Goal: Task Accomplishment & Management: Manage account settings

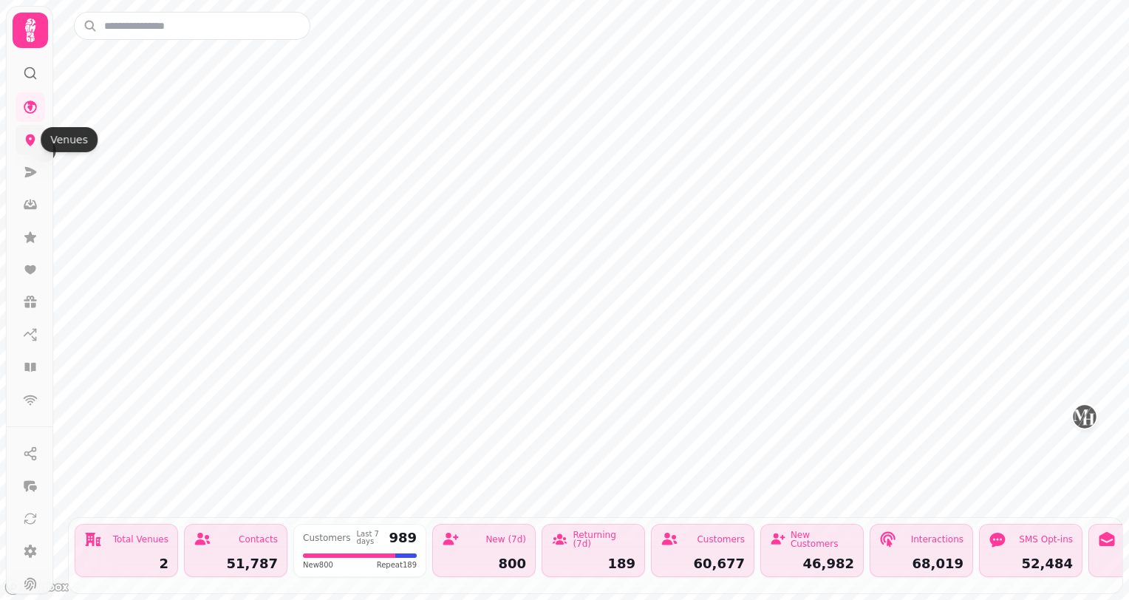
click at [35, 140] on icon at bounding box center [30, 139] width 15 height 15
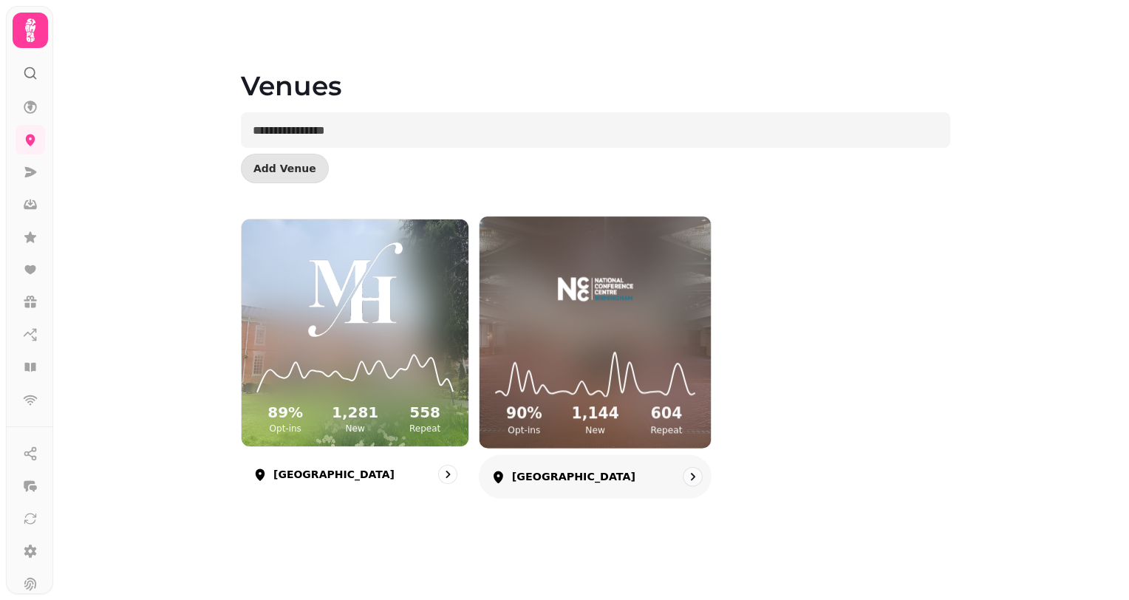
click at [638, 338] on div "90 % Opt-ins 1,144 New 604 Repeat" at bounding box center [594, 393] width 231 height 112
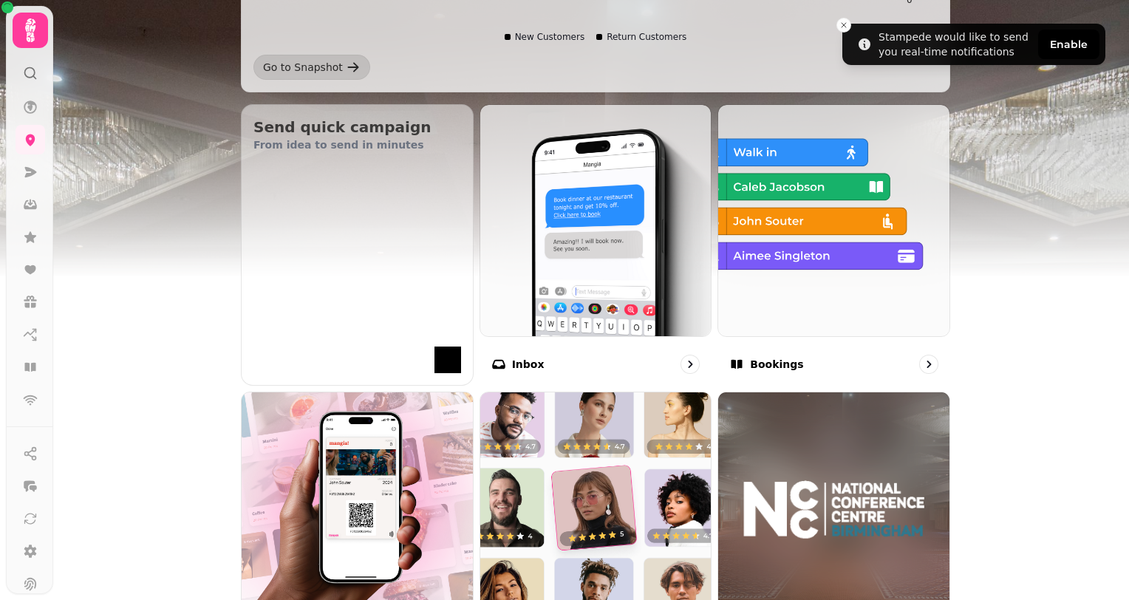
scroll to position [443, 0]
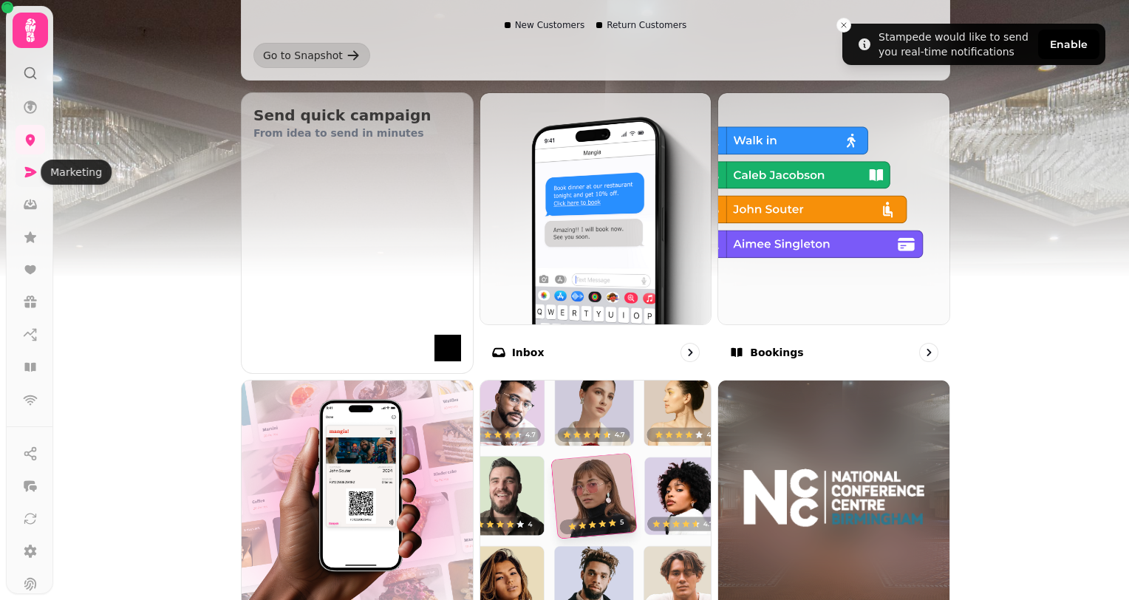
click at [32, 176] on icon at bounding box center [30, 172] width 15 height 15
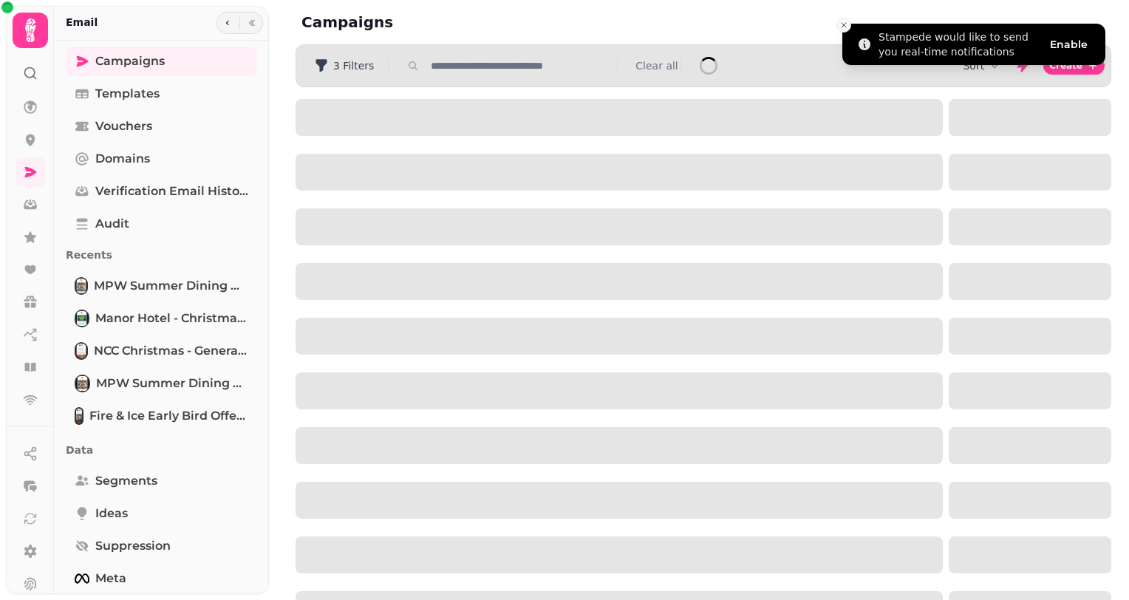
click at [843, 27] on icon "Close toast" at bounding box center [843, 25] width 9 height 9
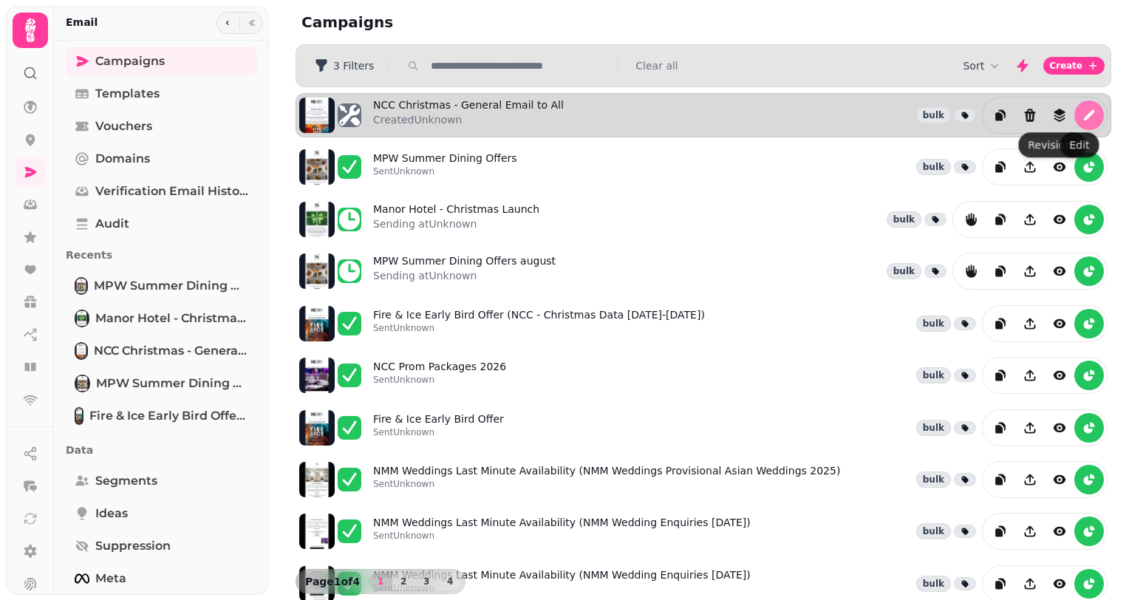
click at [1081, 117] on icon "edit" at bounding box center [1088, 115] width 15 height 15
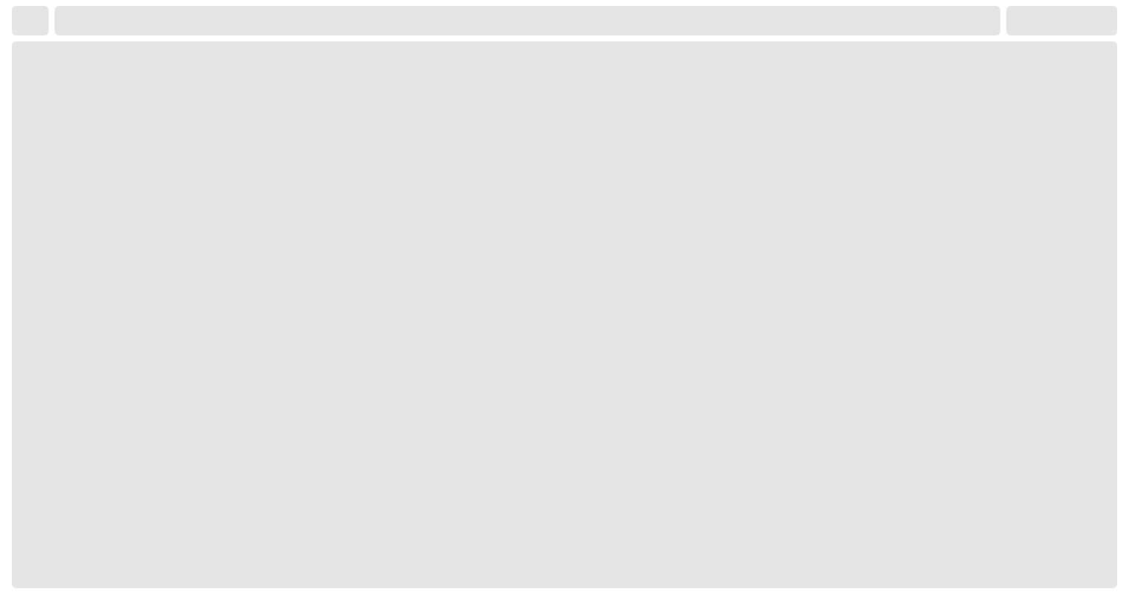
select select "**********"
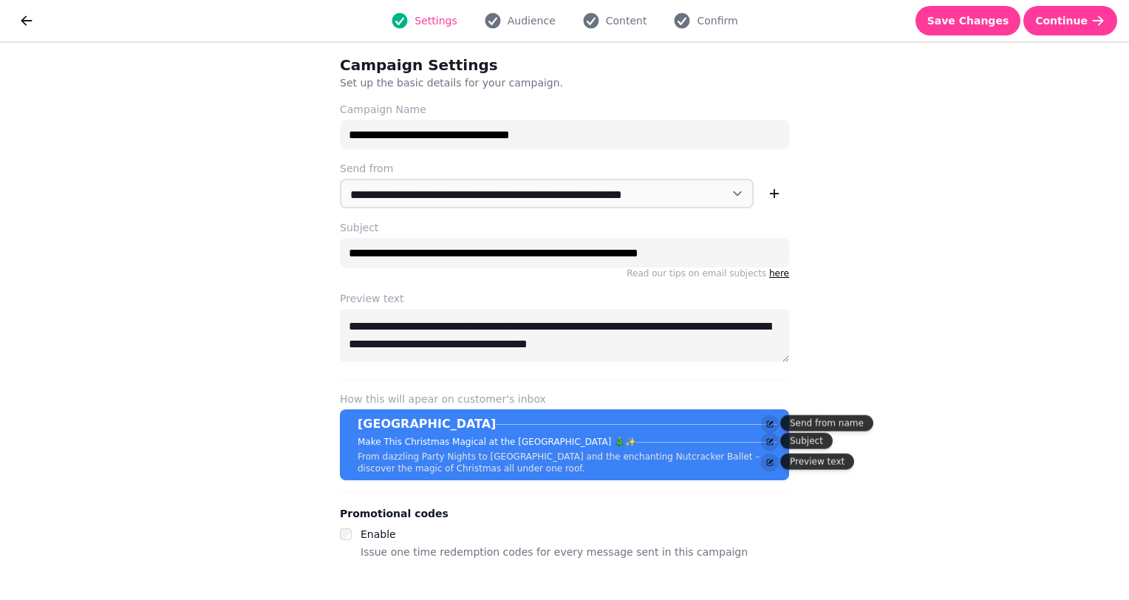
click at [956, 283] on div "**********" at bounding box center [564, 321] width 1129 height 557
click at [1066, 21] on span "Continue" at bounding box center [1061, 21] width 52 height 10
select select "**********"
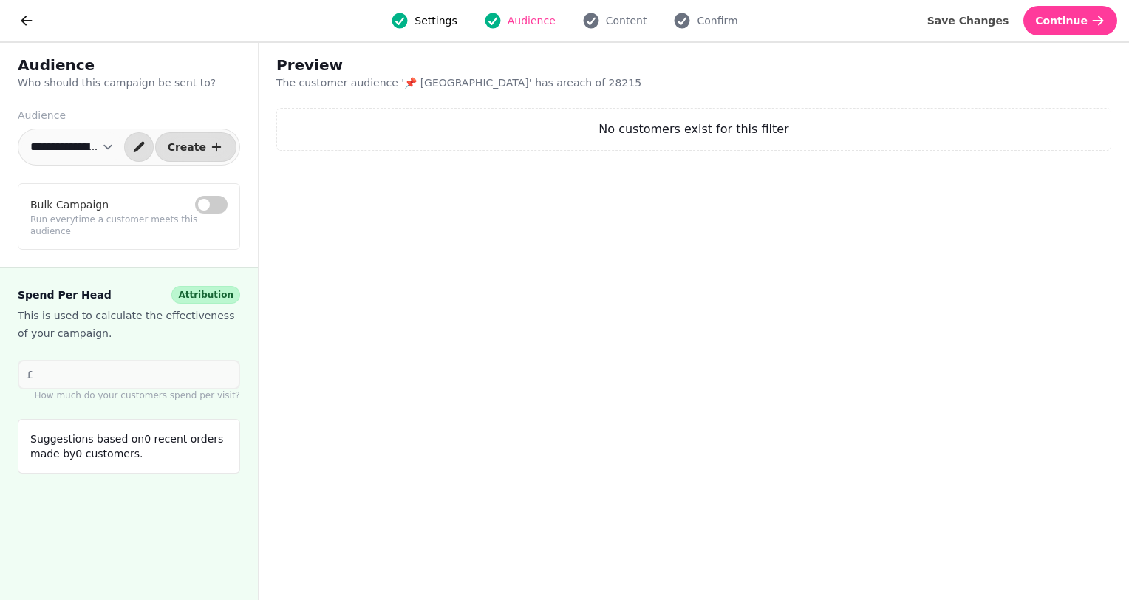
click at [120, 148] on select "**********" at bounding box center [71, 147] width 101 height 30
click at [864, 337] on div "Preview The customer audience ' 📌 National Conference Centre ' has a reach of 2…" at bounding box center [694, 321] width 870 height 557
click at [1078, 21] on span "Continue" at bounding box center [1061, 21] width 52 height 10
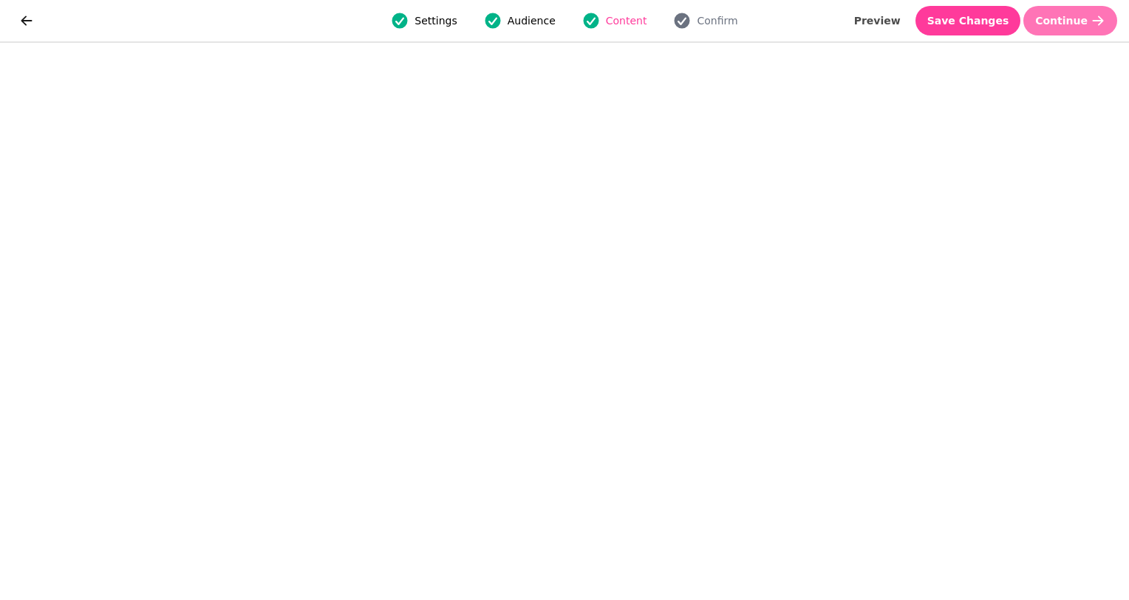
click at [1081, 17] on span "Continue" at bounding box center [1061, 21] width 52 height 10
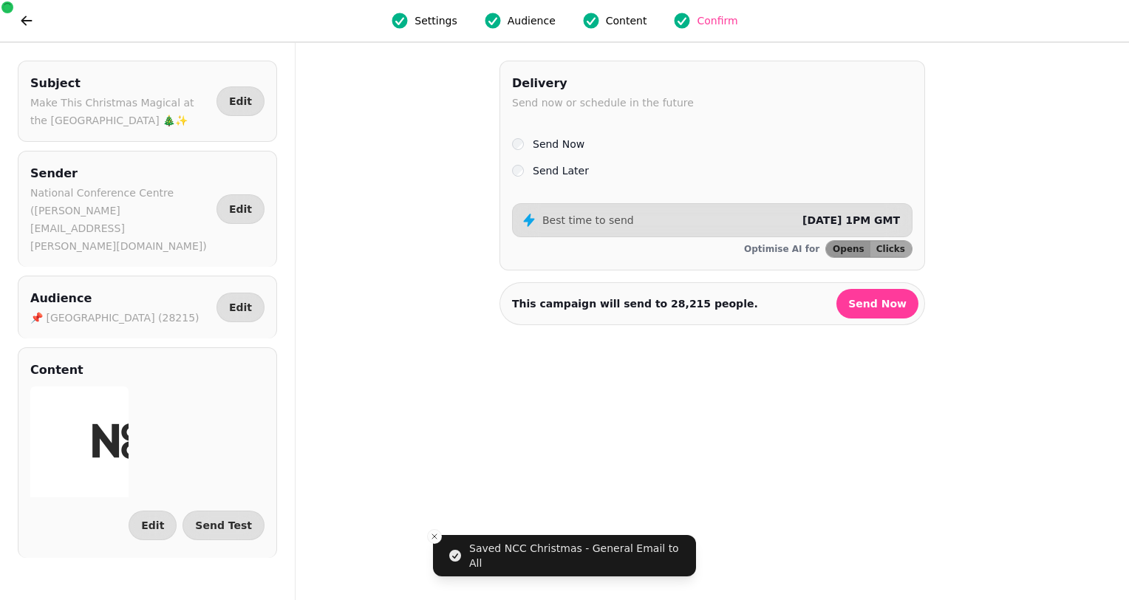
click at [532, 171] on div "Send Later" at bounding box center [712, 171] width 400 height 18
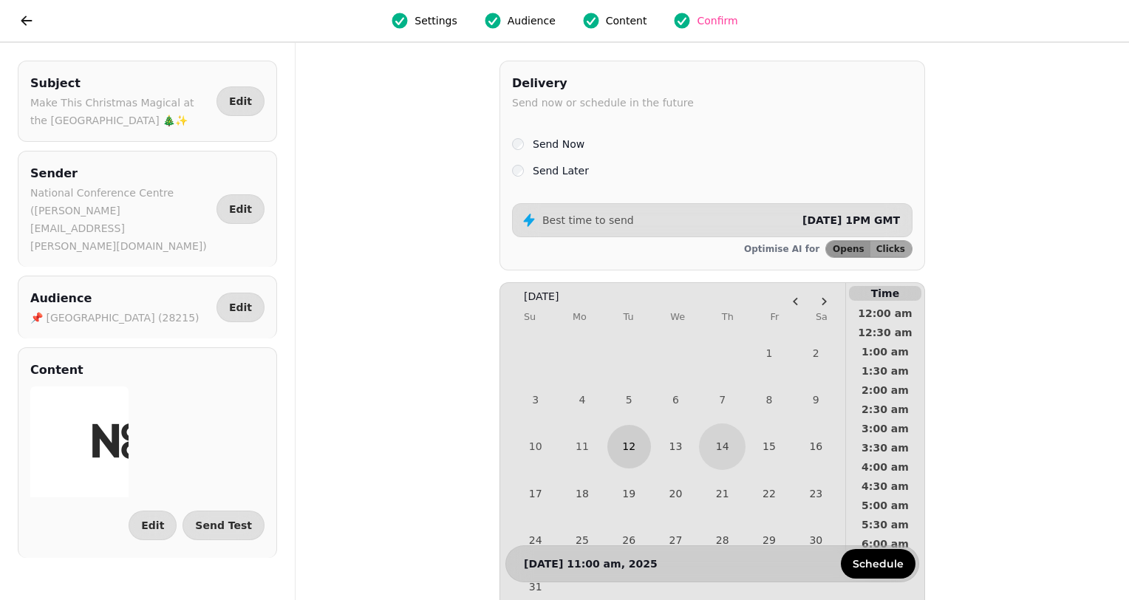
click at [631, 446] on button "12" at bounding box center [629, 447] width 44 height 44
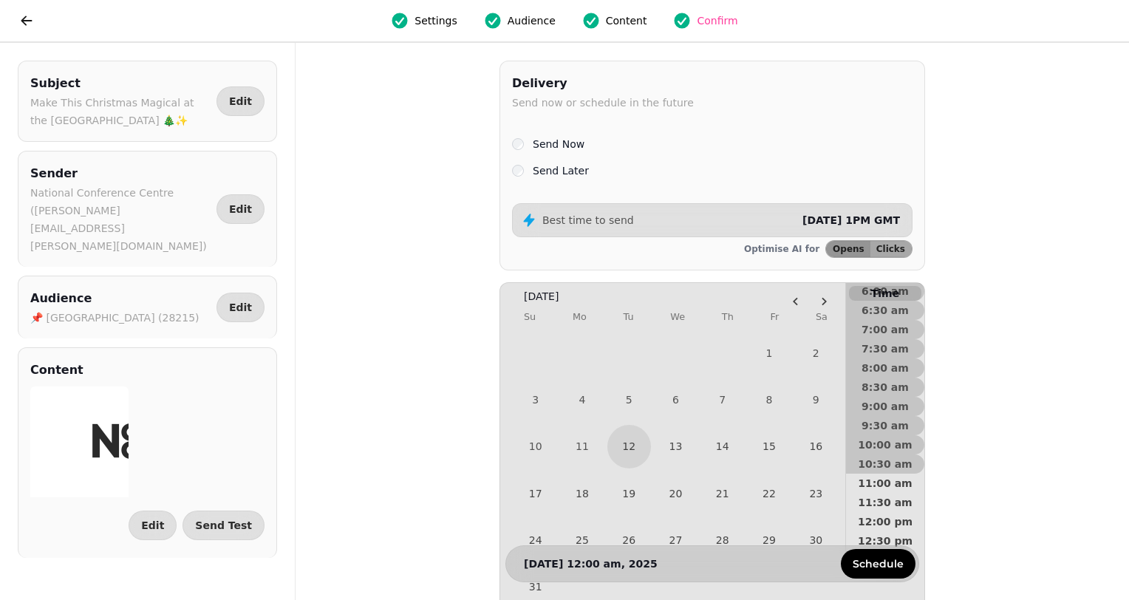
scroll to position [369, 0]
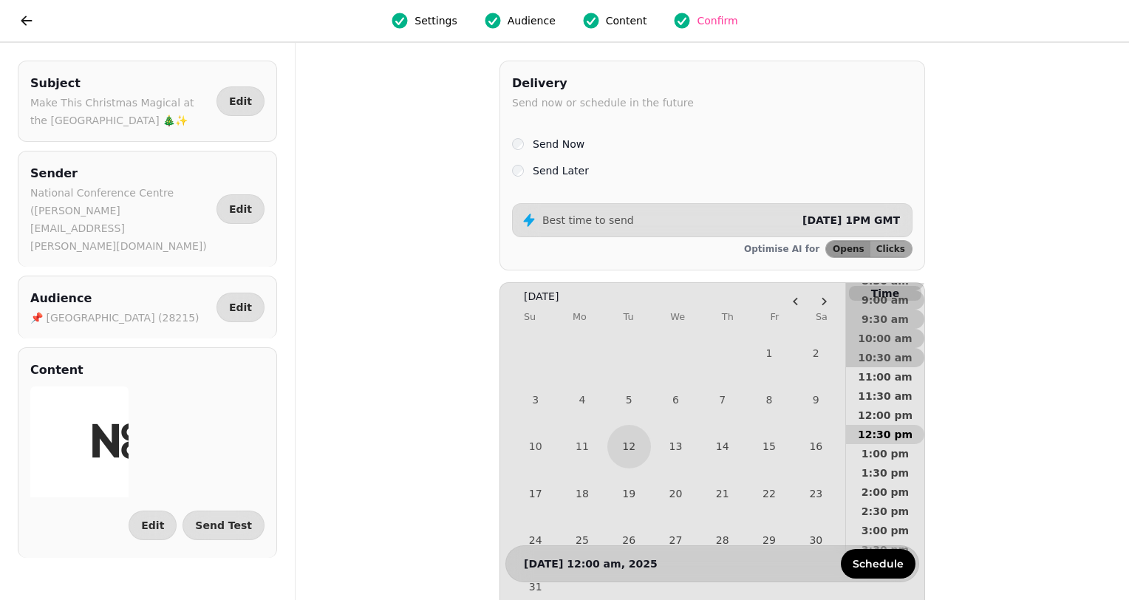
click at [883, 431] on span "12:30 pm" at bounding box center [884, 434] width 55 height 10
click at [883, 558] on span "Schedule" at bounding box center [877, 563] width 51 height 10
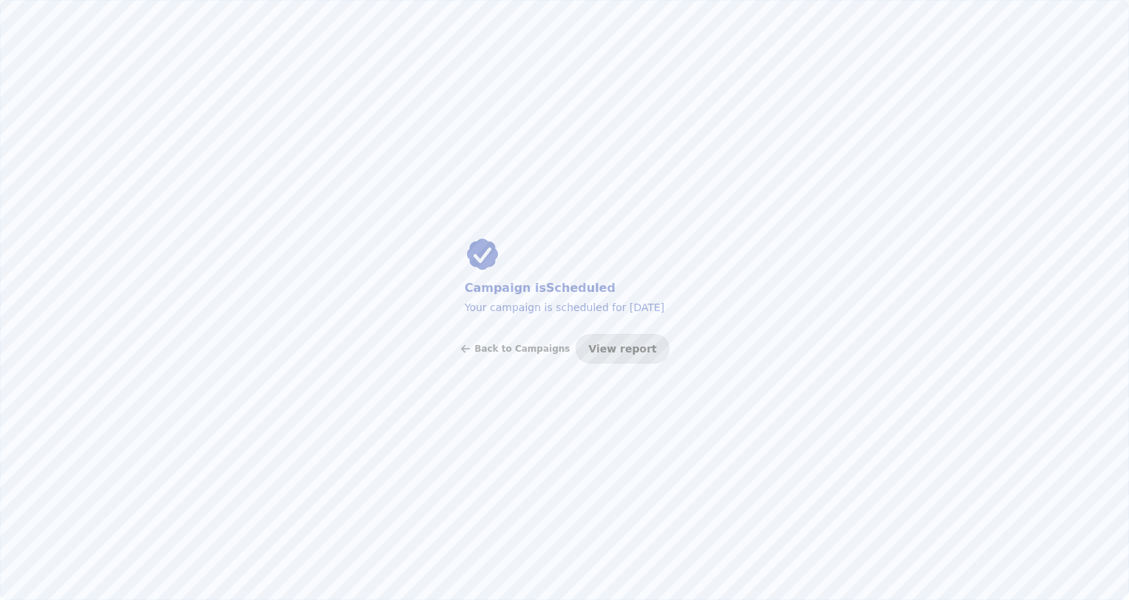
click at [598, 349] on span "View report" at bounding box center [622, 348] width 68 height 10
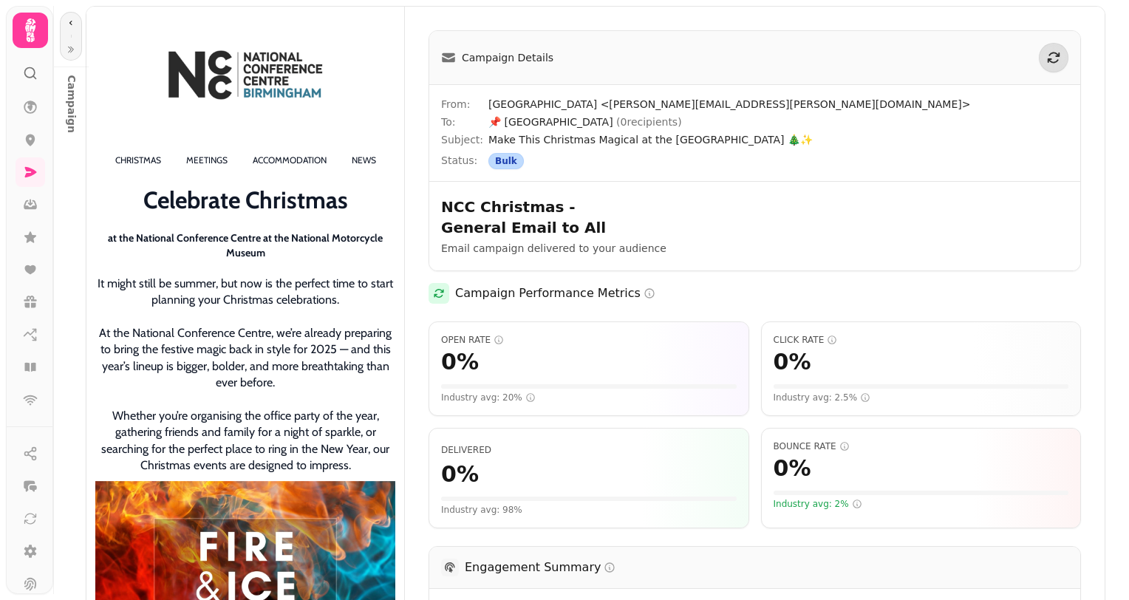
click at [28, 79] on icon at bounding box center [30, 73] width 15 height 15
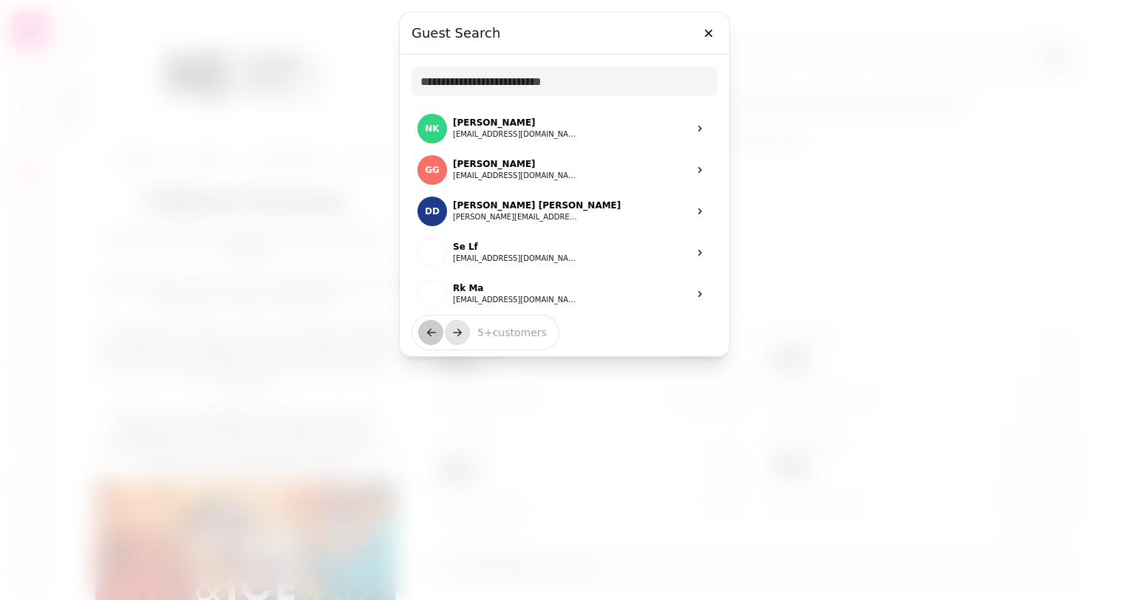
click at [1007, 136] on div at bounding box center [564, 300] width 1129 height 600
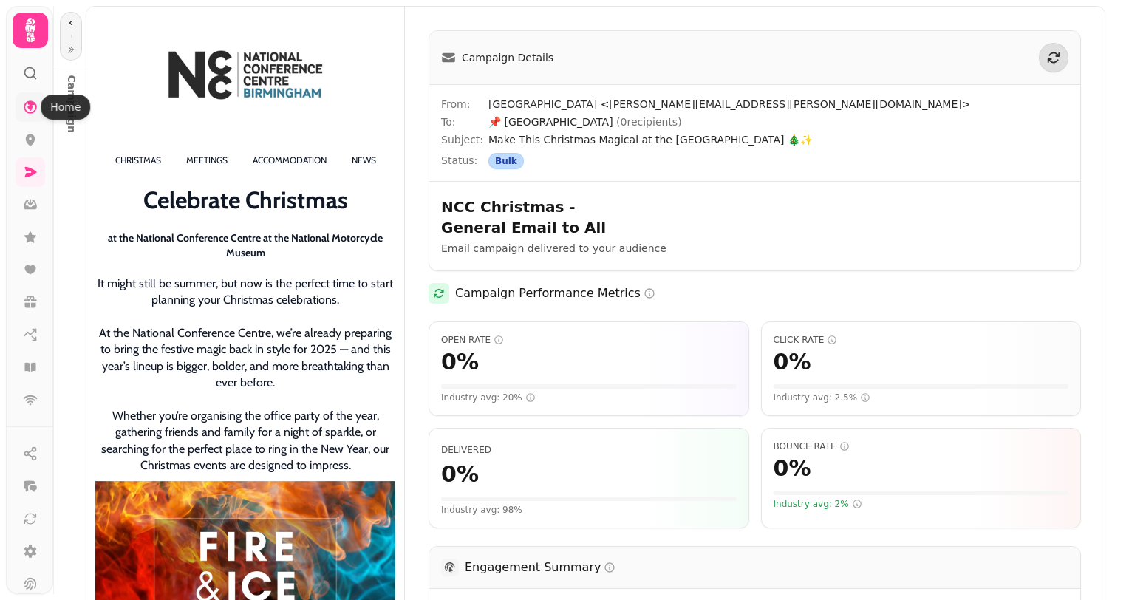
click at [33, 102] on icon at bounding box center [30, 106] width 13 height 13
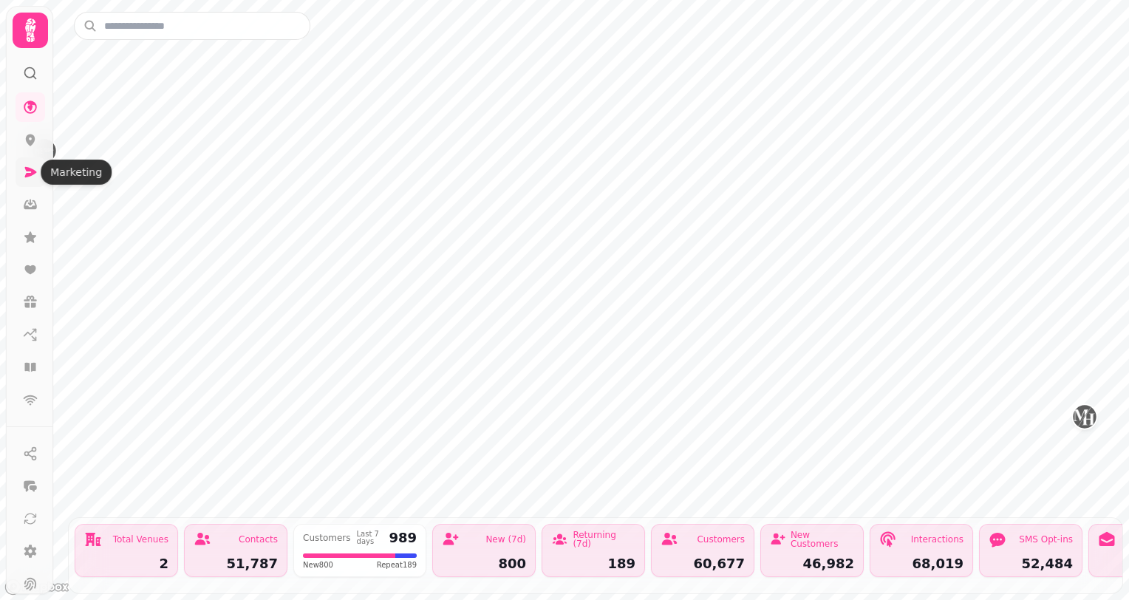
click at [23, 173] on icon at bounding box center [30, 172] width 15 height 15
